Goal: Navigation & Orientation: Find specific page/section

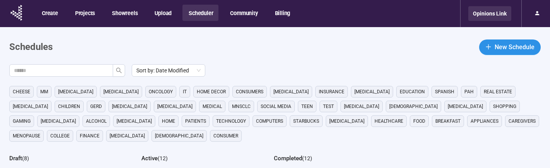
click at [492, 12] on div "Opinions Link" at bounding box center [489, 13] width 43 height 15
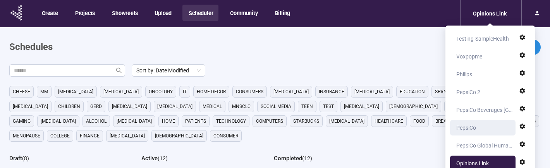
click at [464, 129] on div "PepsiCo" at bounding box center [466, 127] width 20 height 15
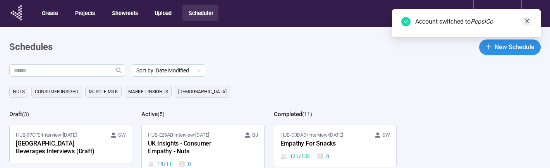
click at [526, 20] on icon "close" at bounding box center [527, 21] width 4 height 4
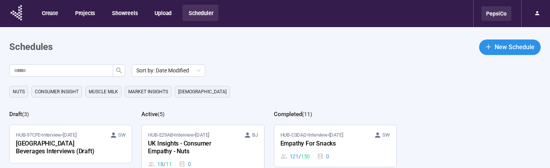
drag, startPoint x: 506, startPoint y: 18, endPoint x: 499, endPoint y: 16, distance: 7.2
click at [506, 18] on div "PepsiCo" at bounding box center [496, 13] width 30 height 15
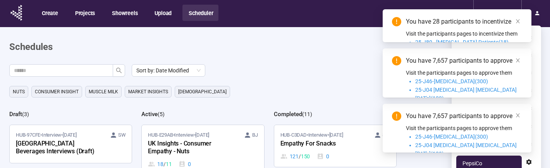
click at [482, 73] on p "Visit the participants pages to approve them" at bounding box center [464, 73] width 116 height 9
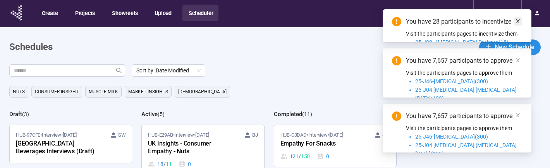
click at [518, 18] on span at bounding box center [517, 21] width 5 height 9
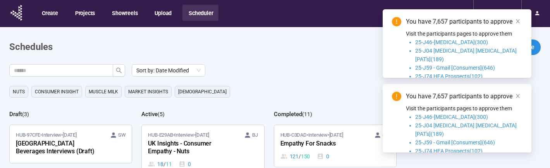
click at [517, 20] on icon "close" at bounding box center [518, 21] width 4 height 4
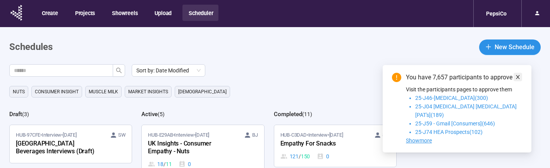
click at [518, 79] on icon "close" at bounding box center [518, 77] width 4 height 4
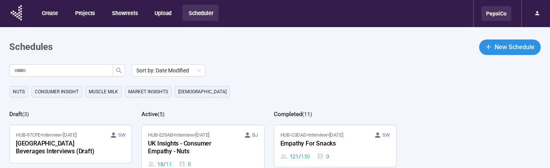
click at [503, 10] on div "PepsiCo" at bounding box center [496, 13] width 30 height 15
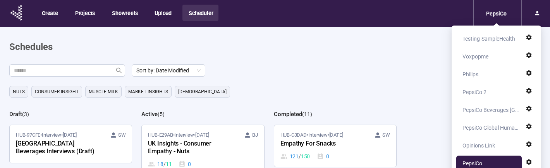
drag, startPoint x: 472, startPoint y: 76, endPoint x: 473, endPoint y: 72, distance: 4.0
click at [472, 76] on div "Philips" at bounding box center [470, 74] width 16 height 15
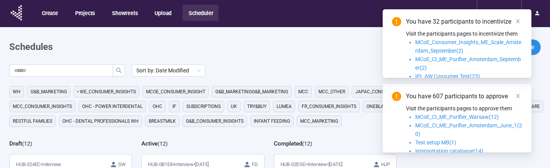
click at [518, 96] on icon "close" at bounding box center [517, 95] width 5 height 5
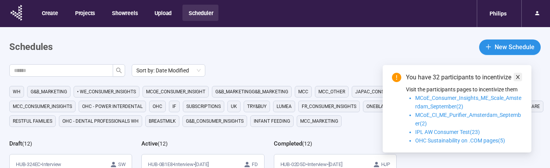
click at [518, 78] on icon "close" at bounding box center [518, 77] width 4 height 4
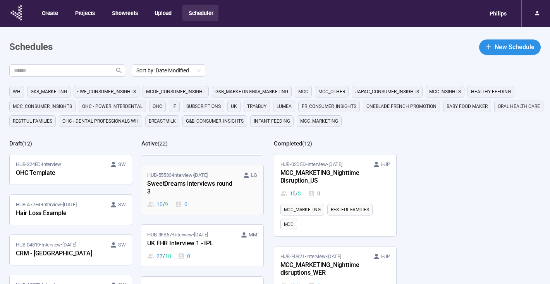
scroll to position [815, 1]
